Goal: Transaction & Acquisition: Download file/media

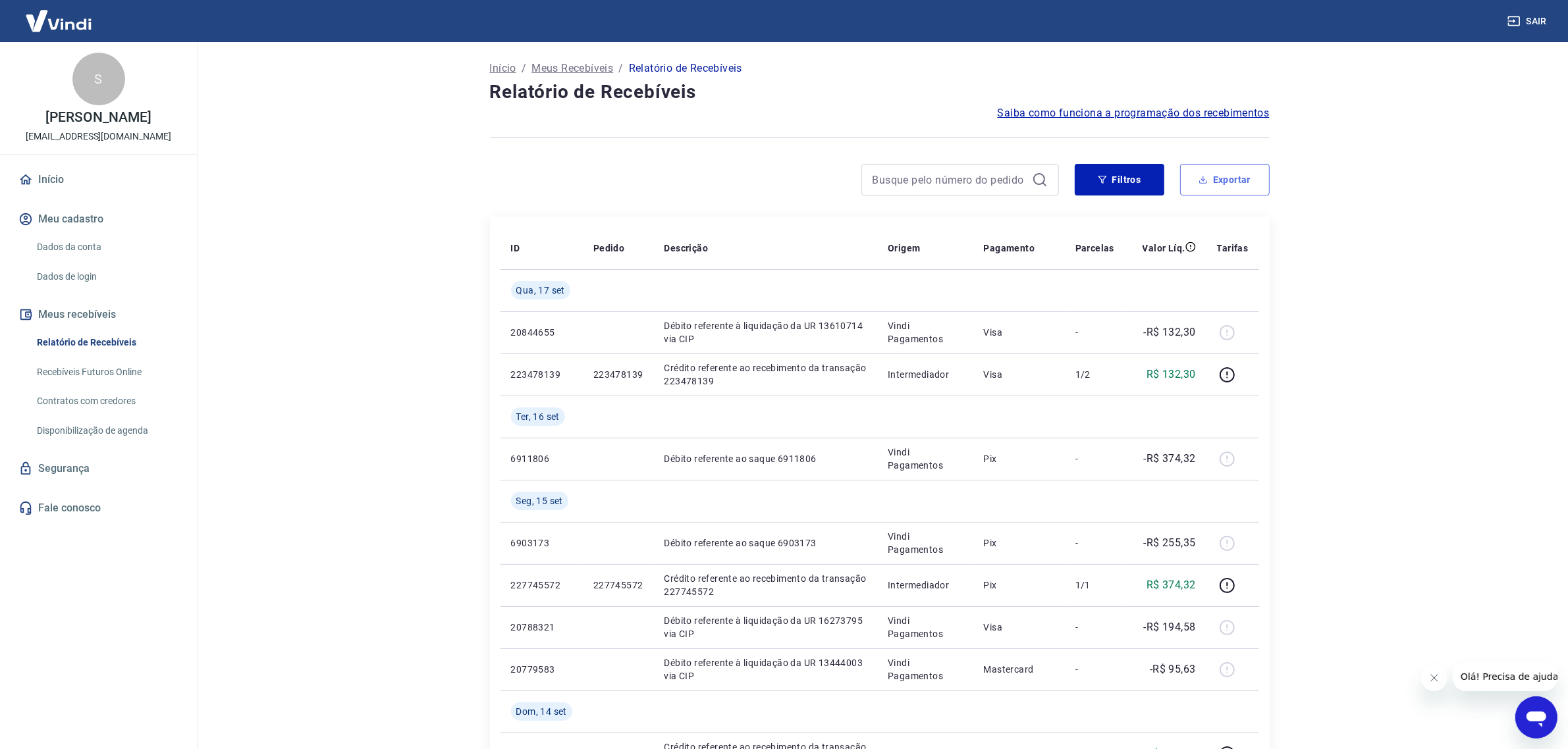
click at [1232, 191] on button "Exportar" at bounding box center [1225, 180] width 89 height 31
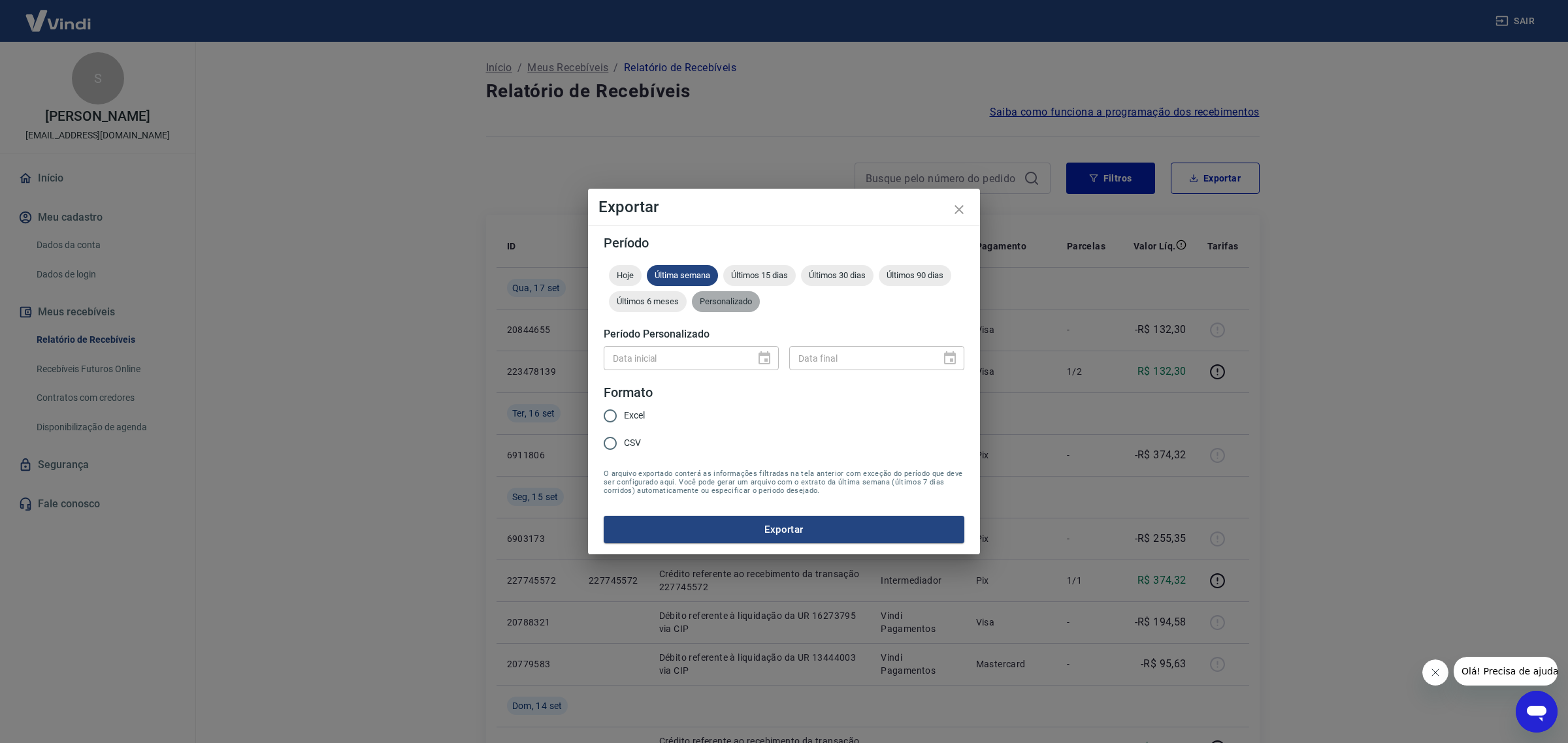
click at [736, 298] on span "Personalizado" at bounding box center [726, 301] width 68 height 10
click at [758, 358] on icon "Choose date" at bounding box center [764, 359] width 16 height 16
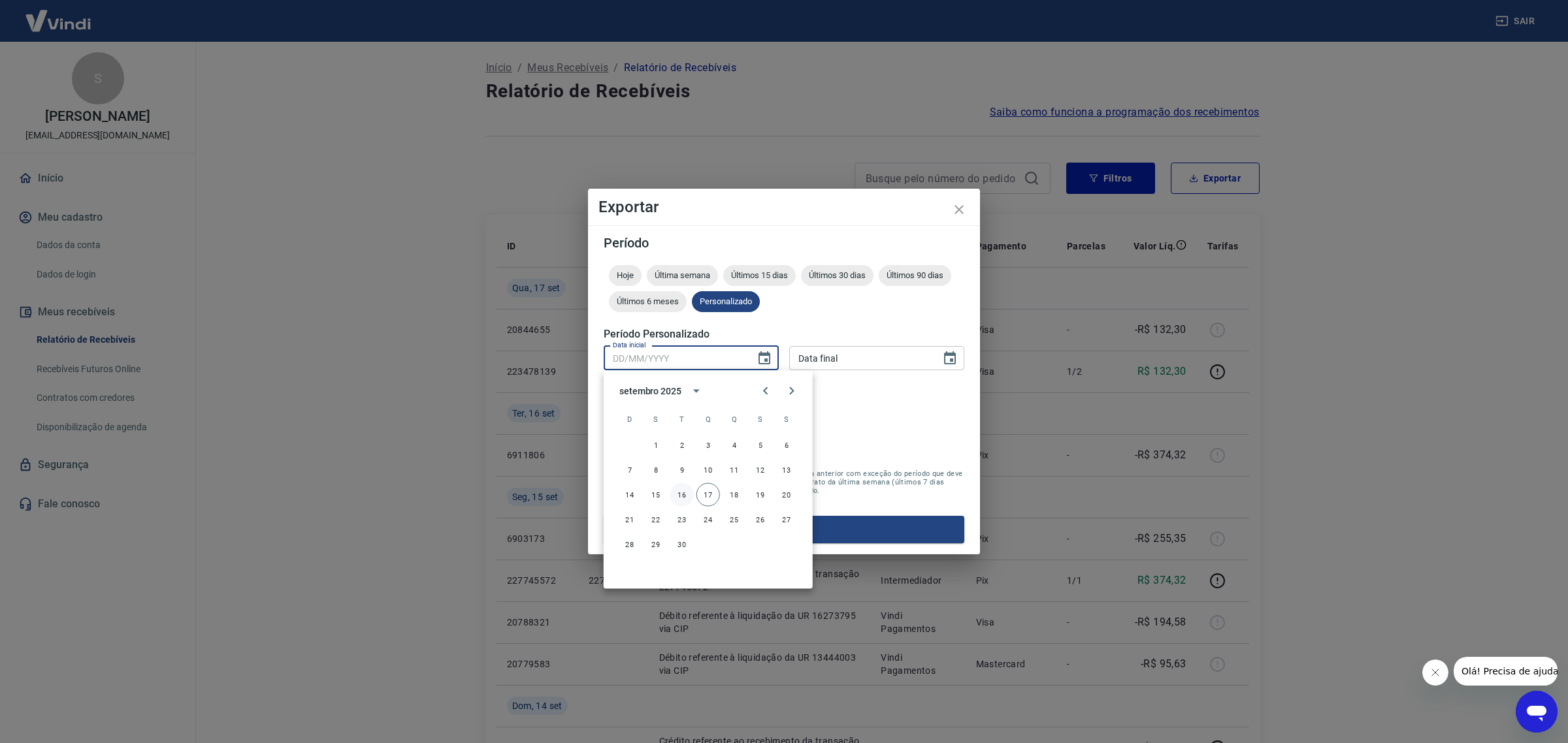
click at [691, 493] on button "16" at bounding box center [682, 494] width 23 height 23
type input "[DATE]"
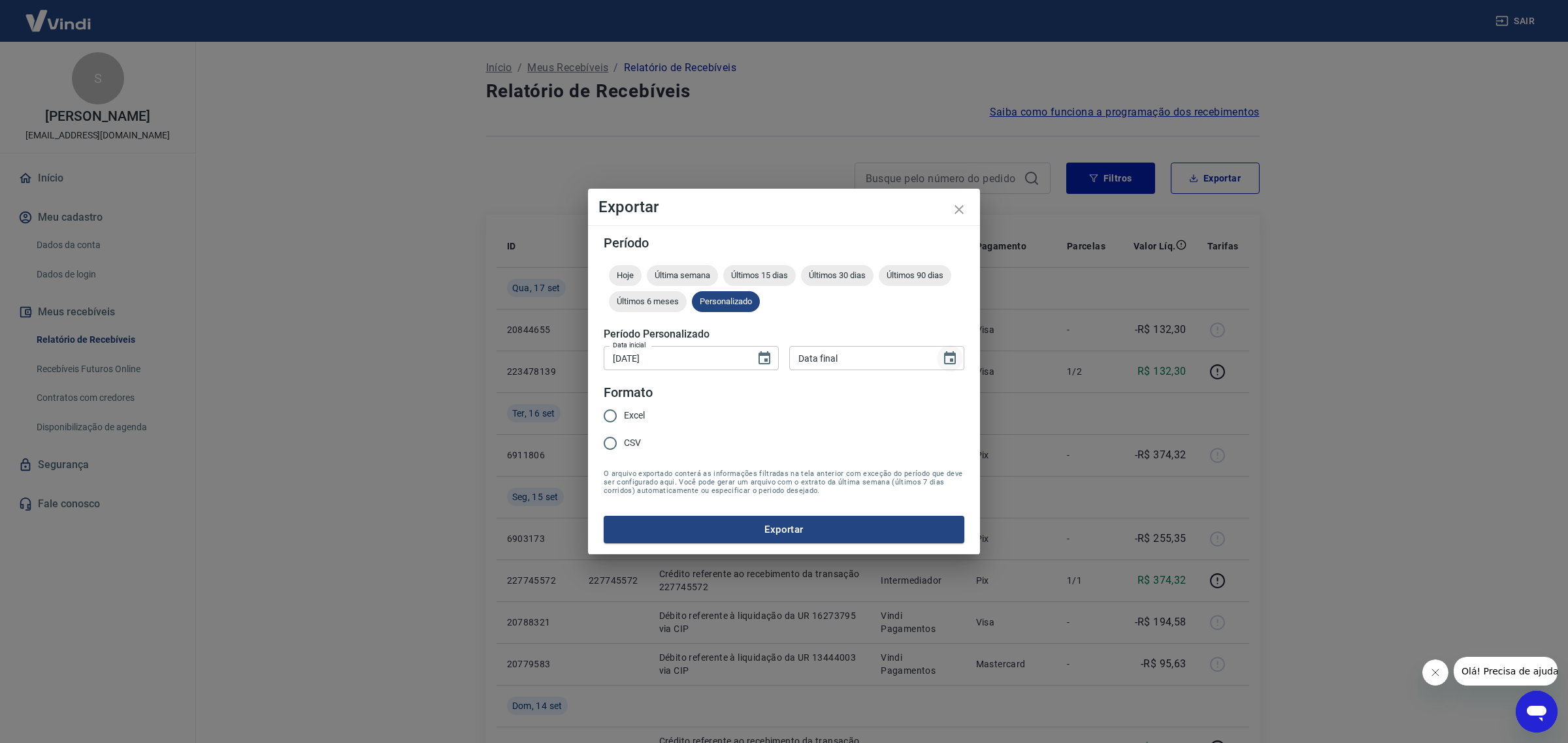
click at [949, 351] on icon "Choose date" at bounding box center [950, 359] width 16 height 16
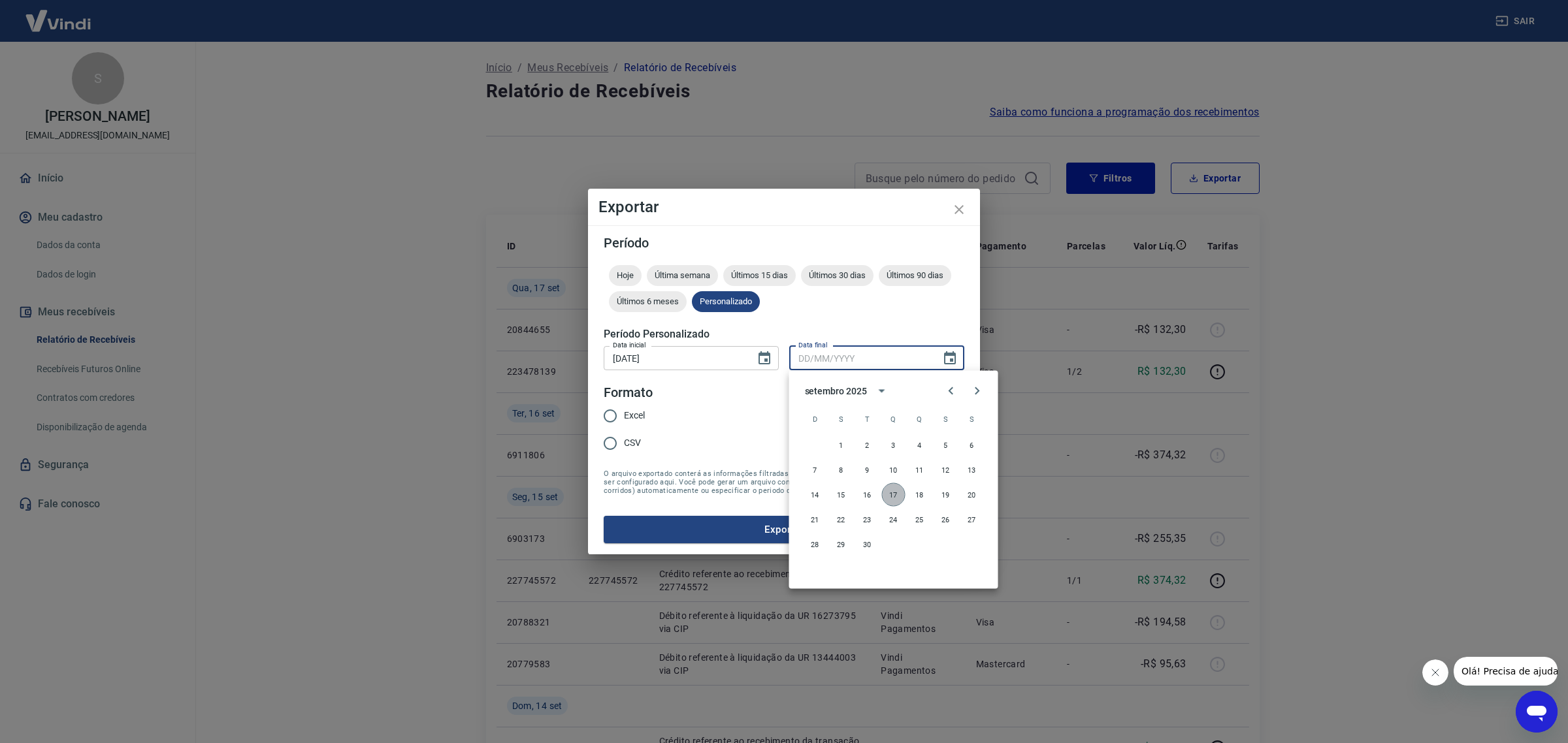
drag, startPoint x: 891, startPoint y: 493, endPoint x: 781, endPoint y: 469, distance: 112.6
click at [890, 493] on button "17" at bounding box center [893, 494] width 23 height 23
type input "[DATE]"
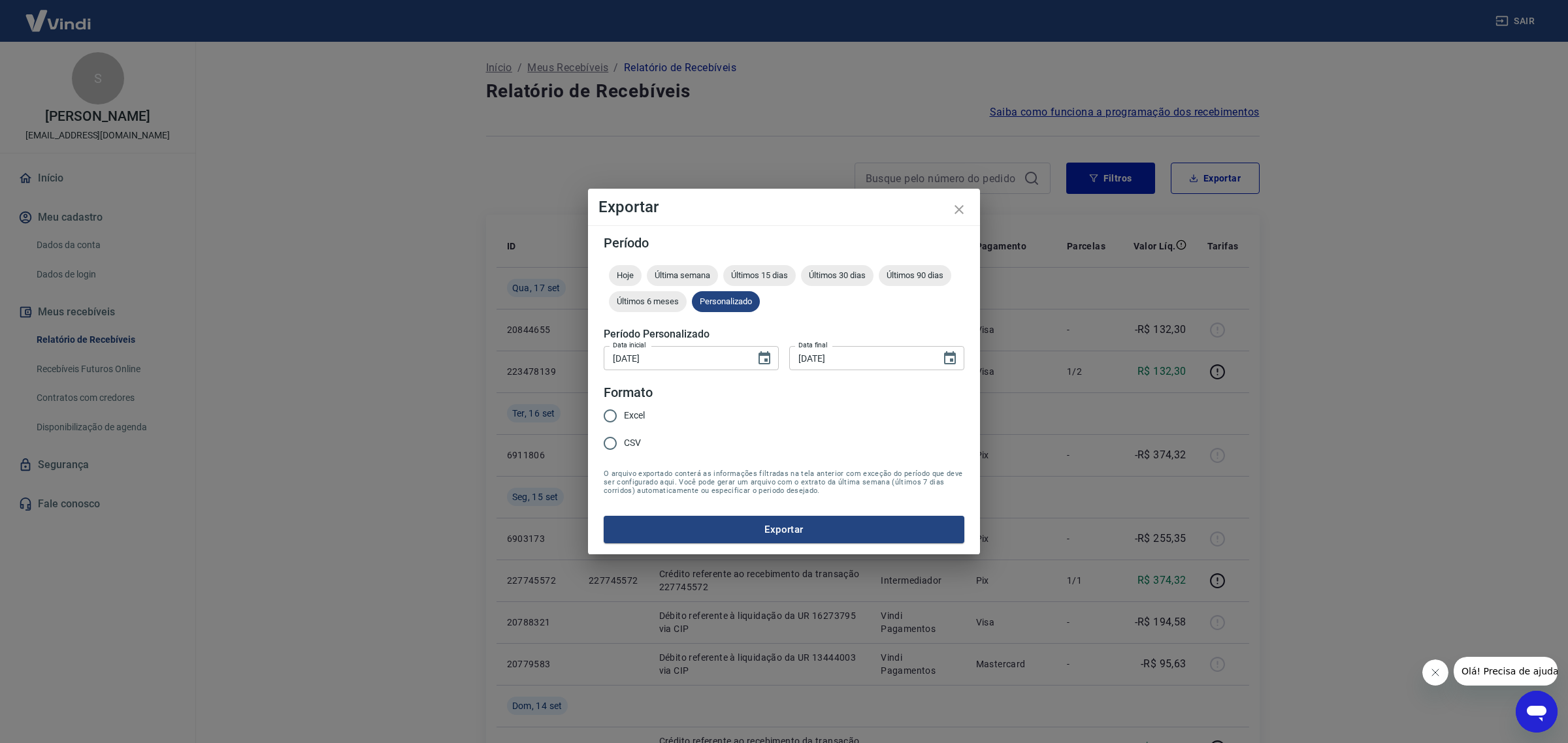
click at [644, 412] on span "Excel" at bounding box center [634, 416] width 21 height 14
click at [624, 412] on input "Excel" at bounding box center [611, 416] width 28 height 28
radio input "true"
click at [745, 529] on button "Exportar" at bounding box center [784, 530] width 361 height 28
